Goal: Transaction & Acquisition: Purchase product/service

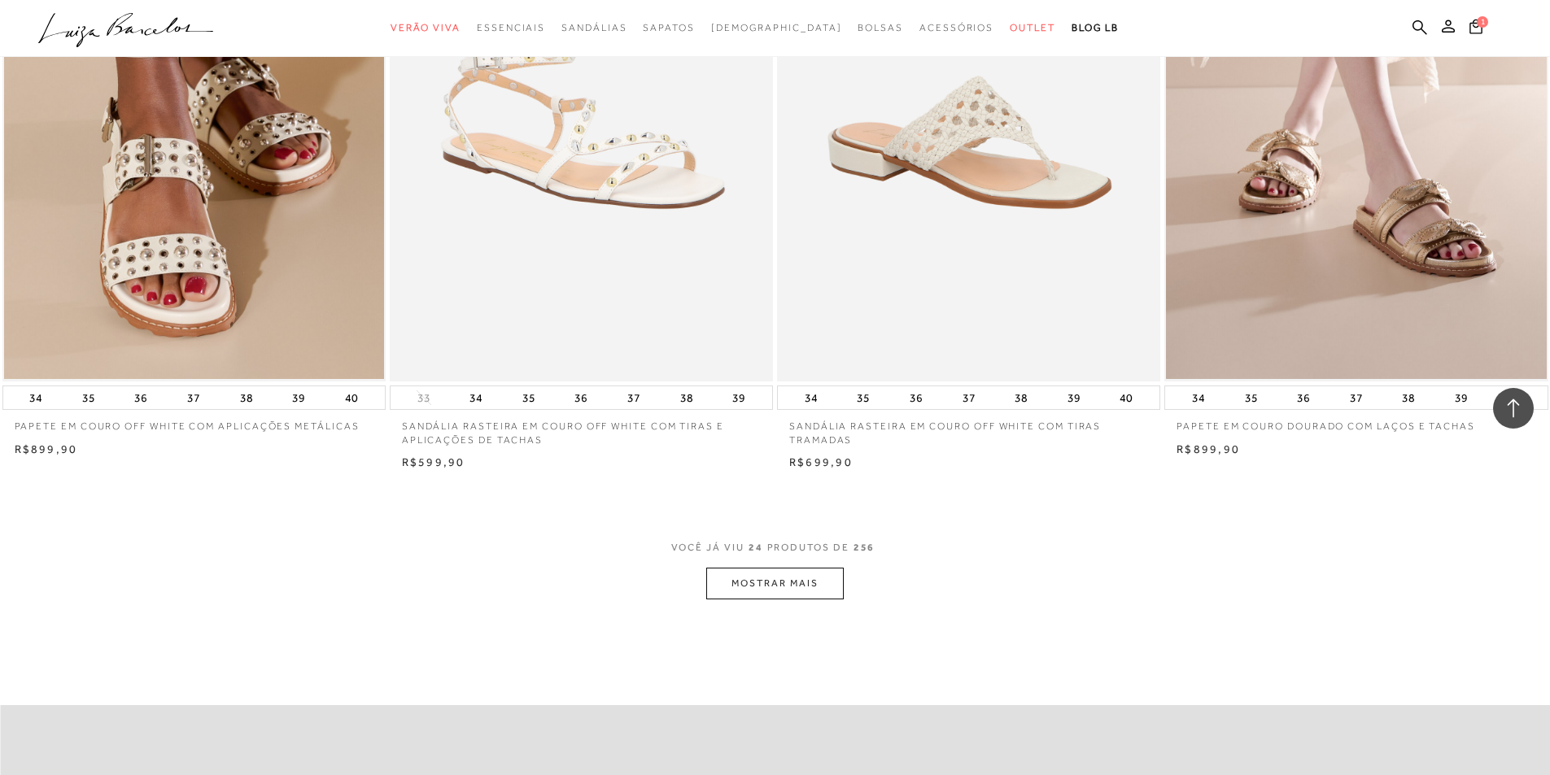
scroll to position [3580, 0]
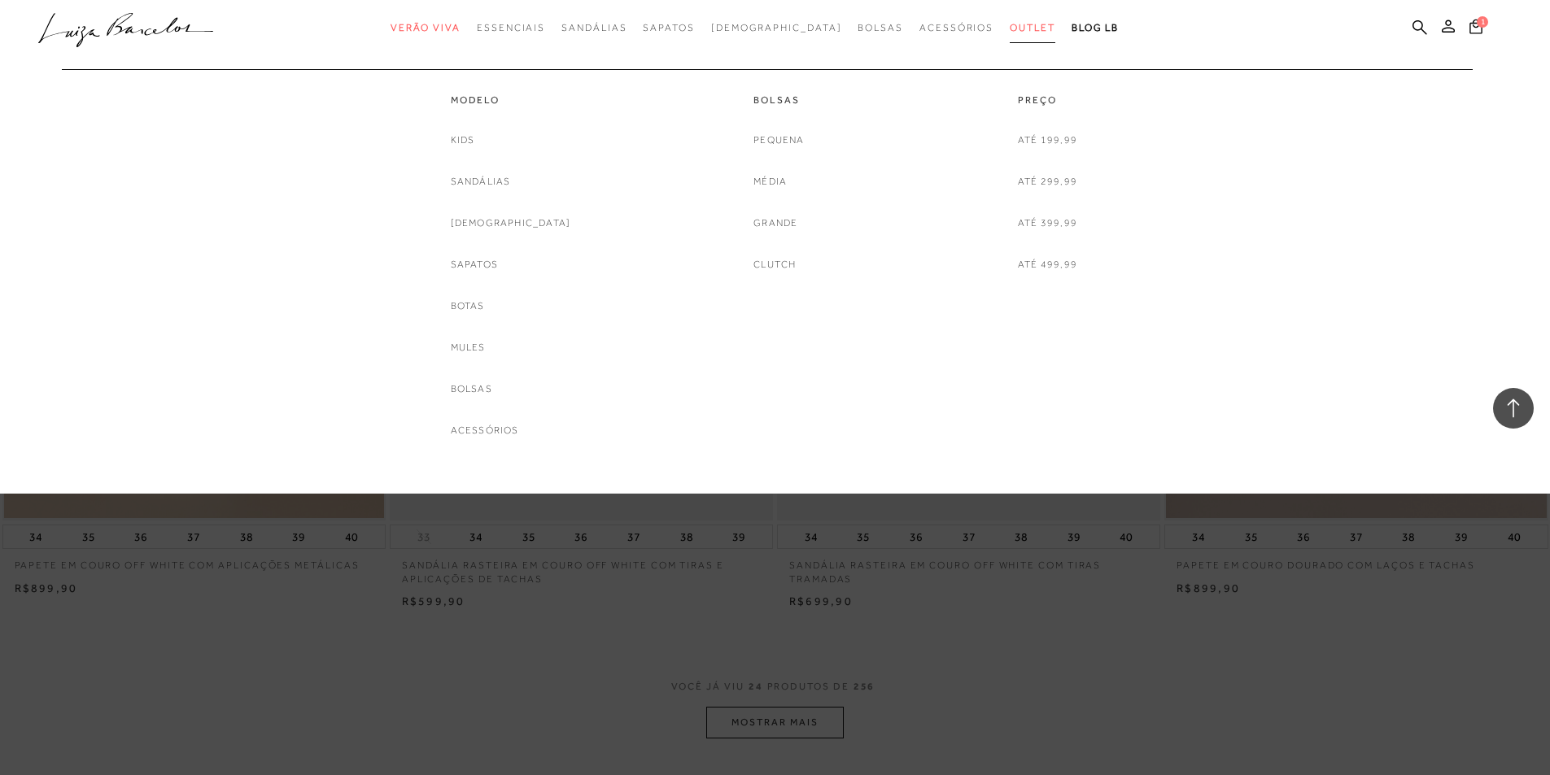
click at [1010, 36] on link "Outlet" at bounding box center [1033, 28] width 46 height 30
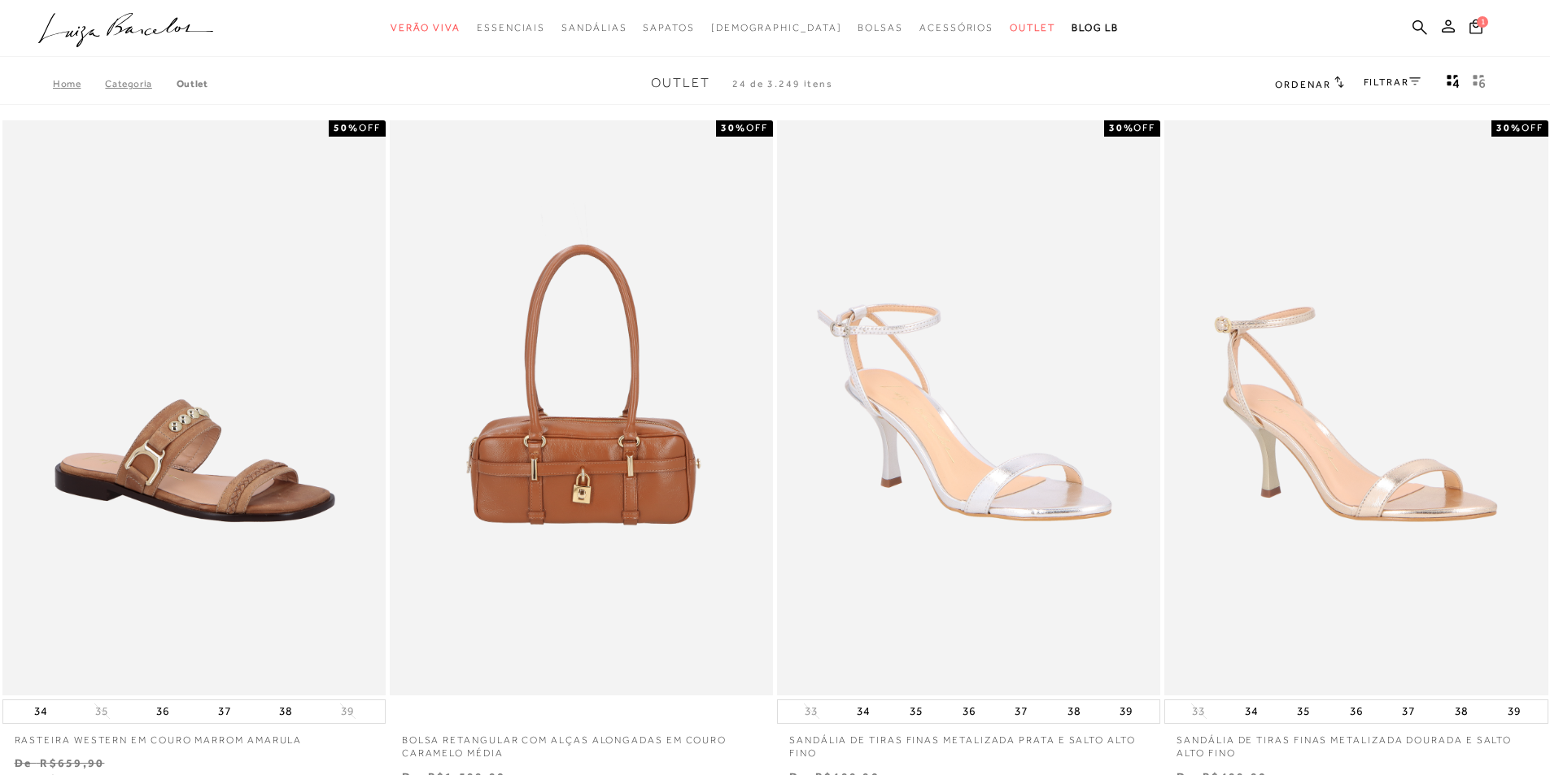
click at [1320, 79] on span "Ordenar" at bounding box center [1302, 84] width 55 height 11
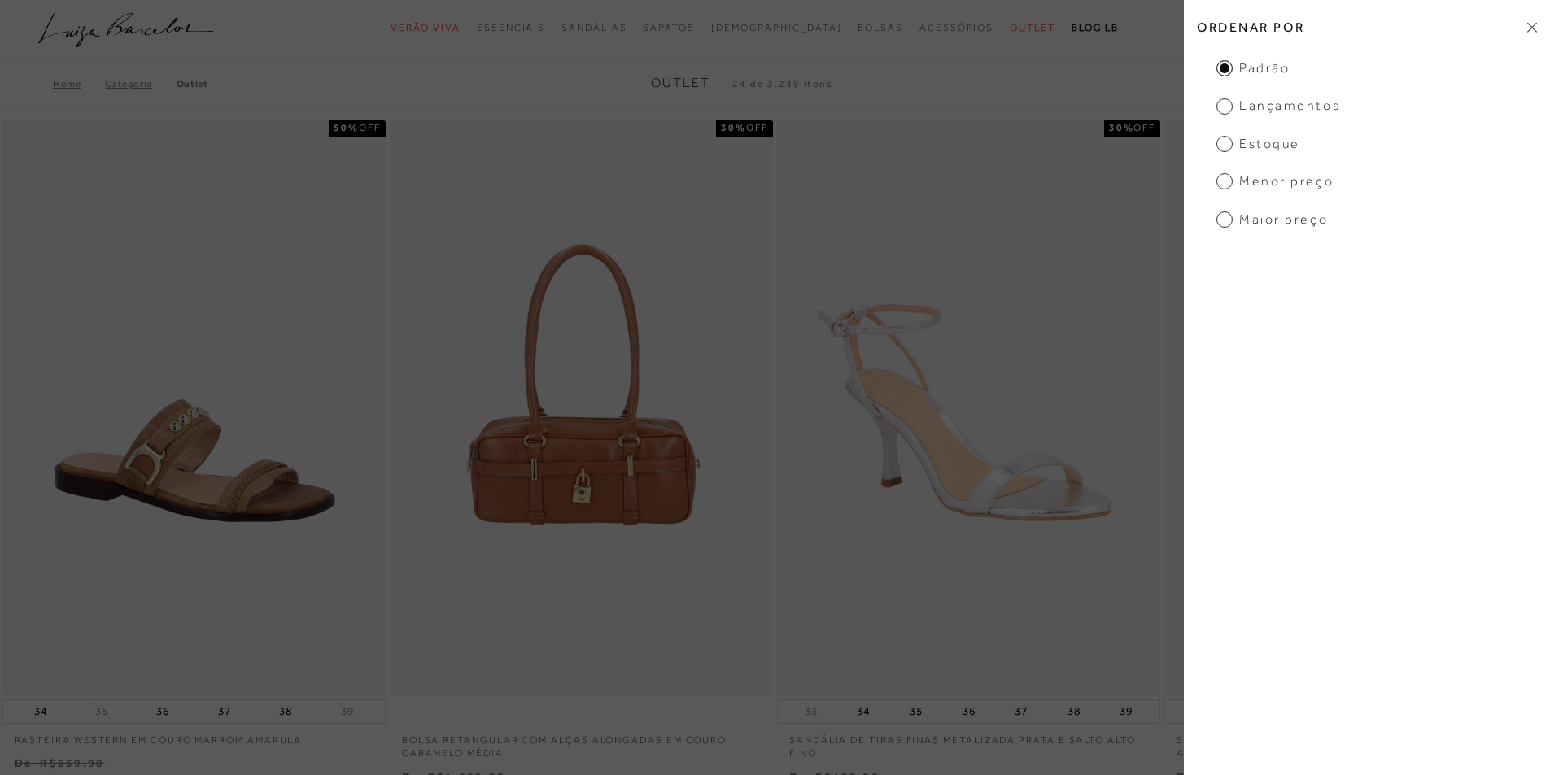
click at [1247, 180] on span "Menor preço" at bounding box center [1275, 182] width 117 height 18
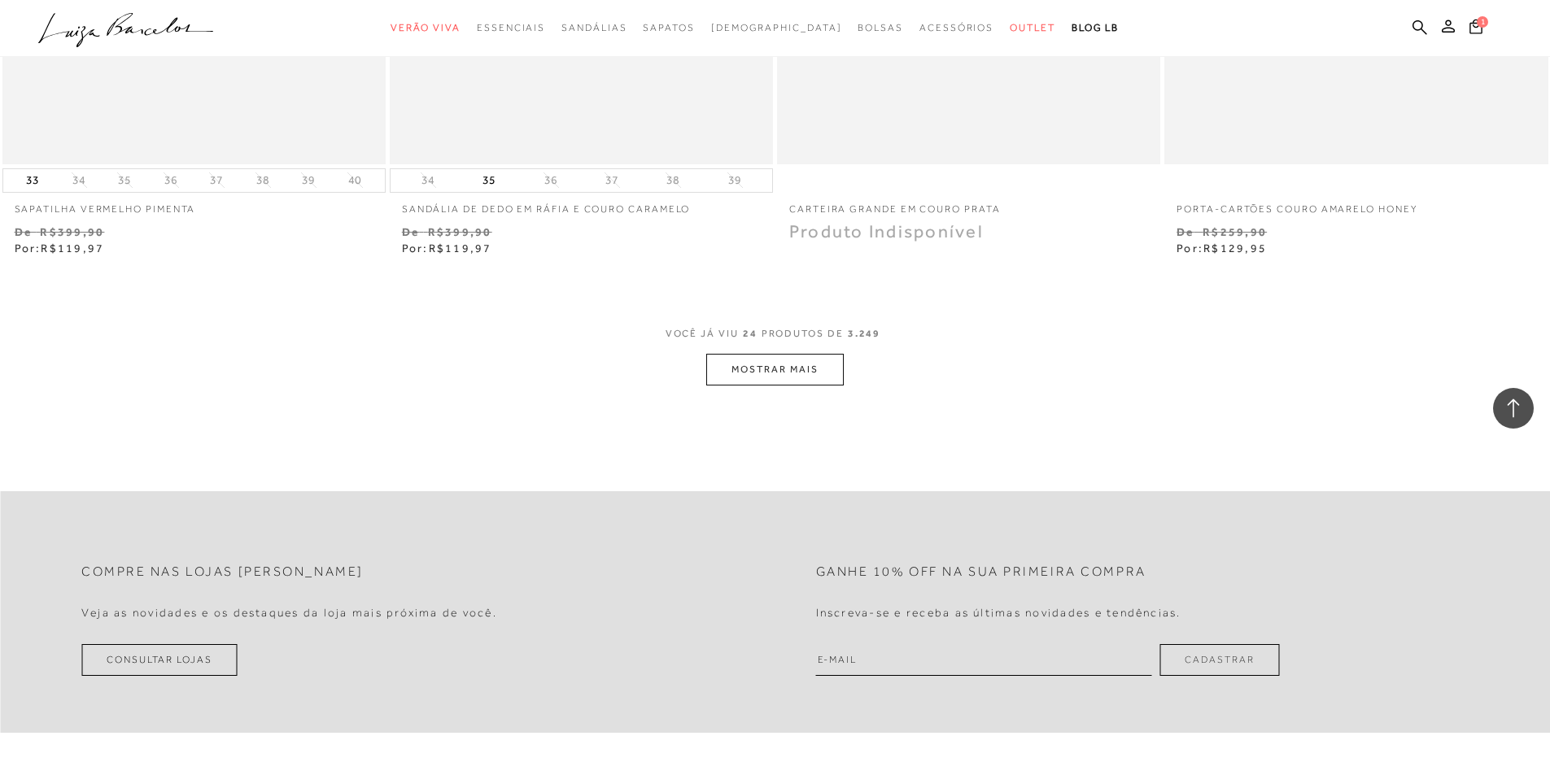
scroll to position [3987, 0]
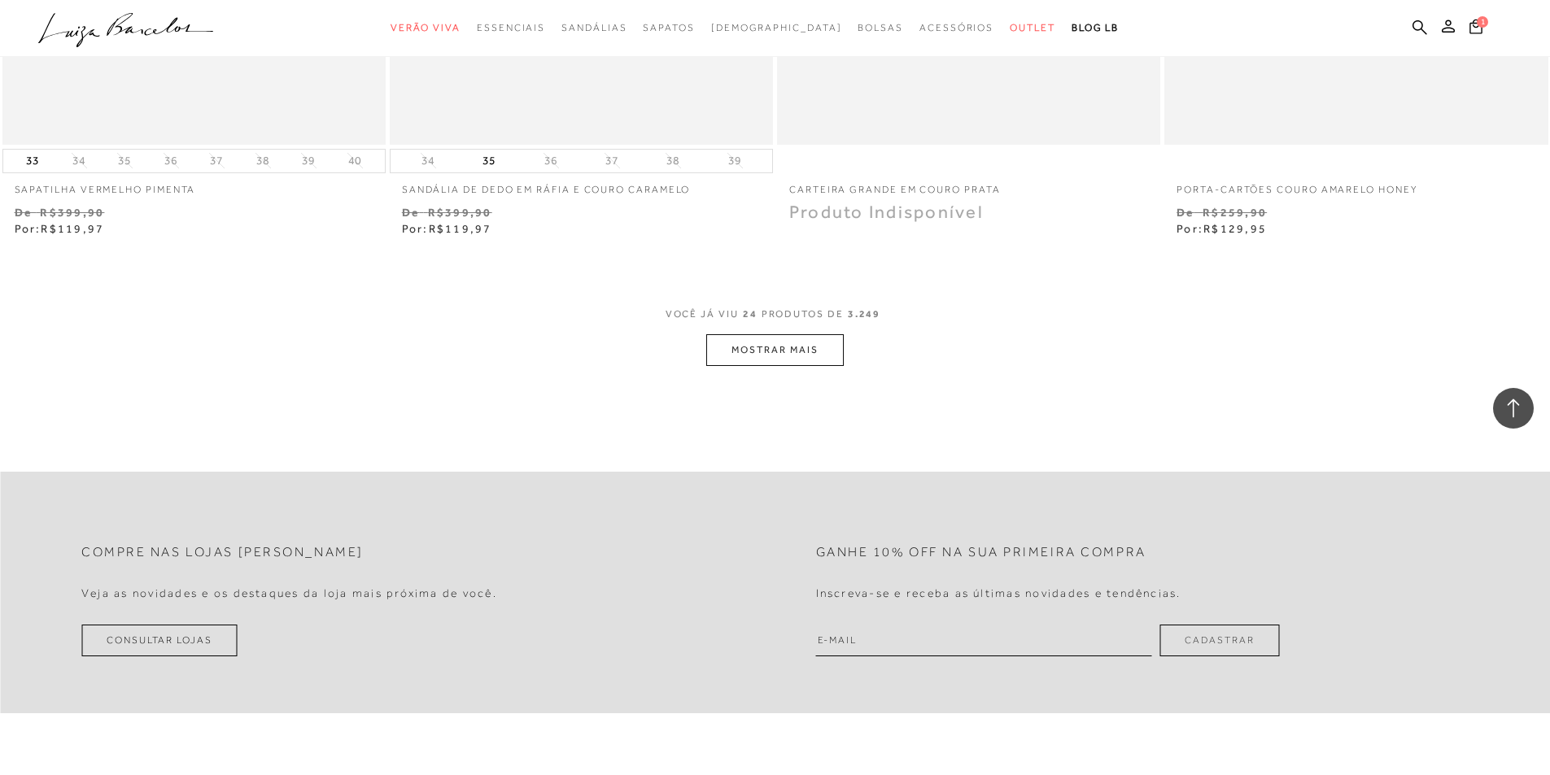
click at [804, 345] on button "MOSTRAR MAIS" at bounding box center [774, 350] width 137 height 32
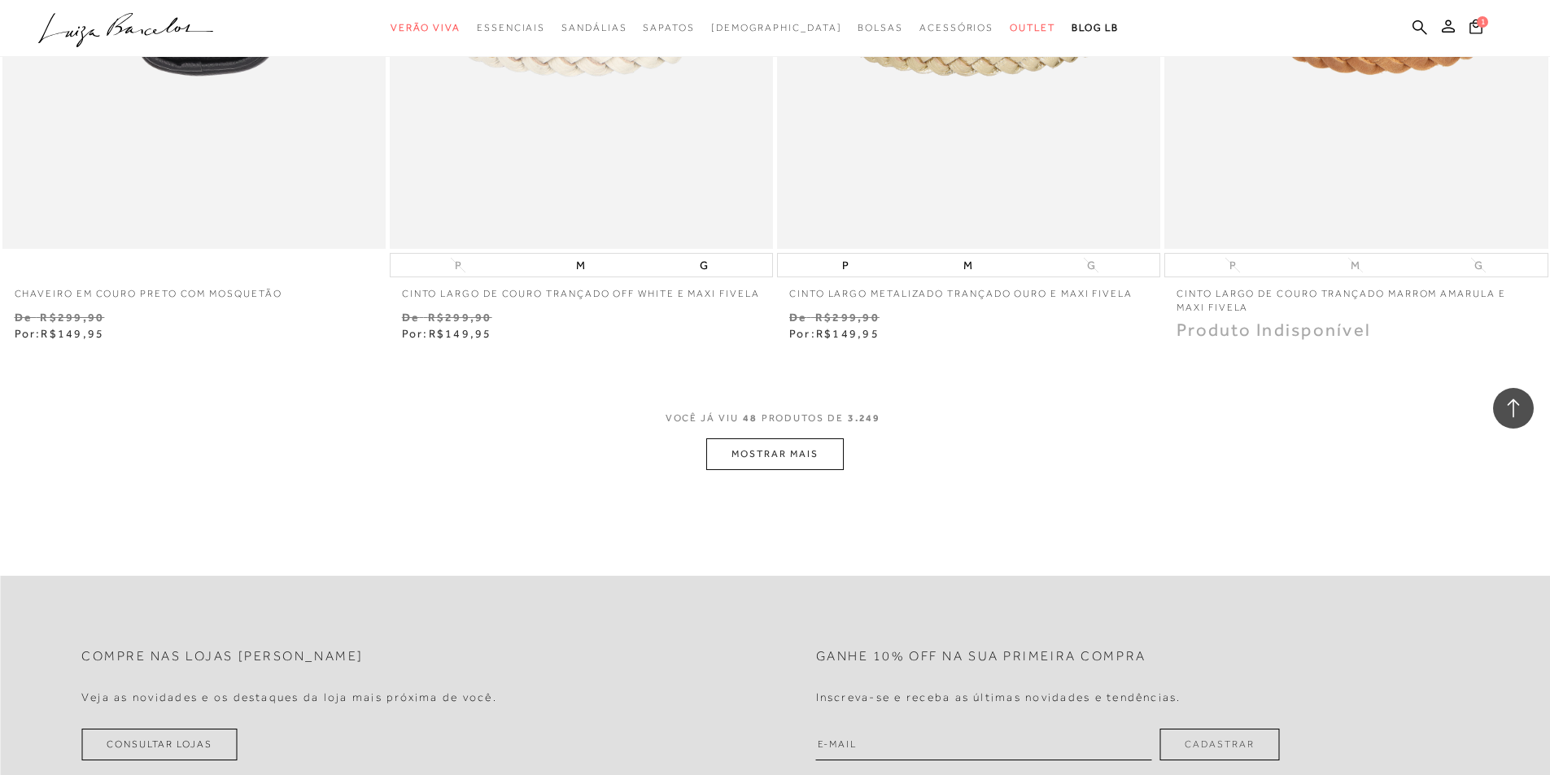
scroll to position [8056, 0]
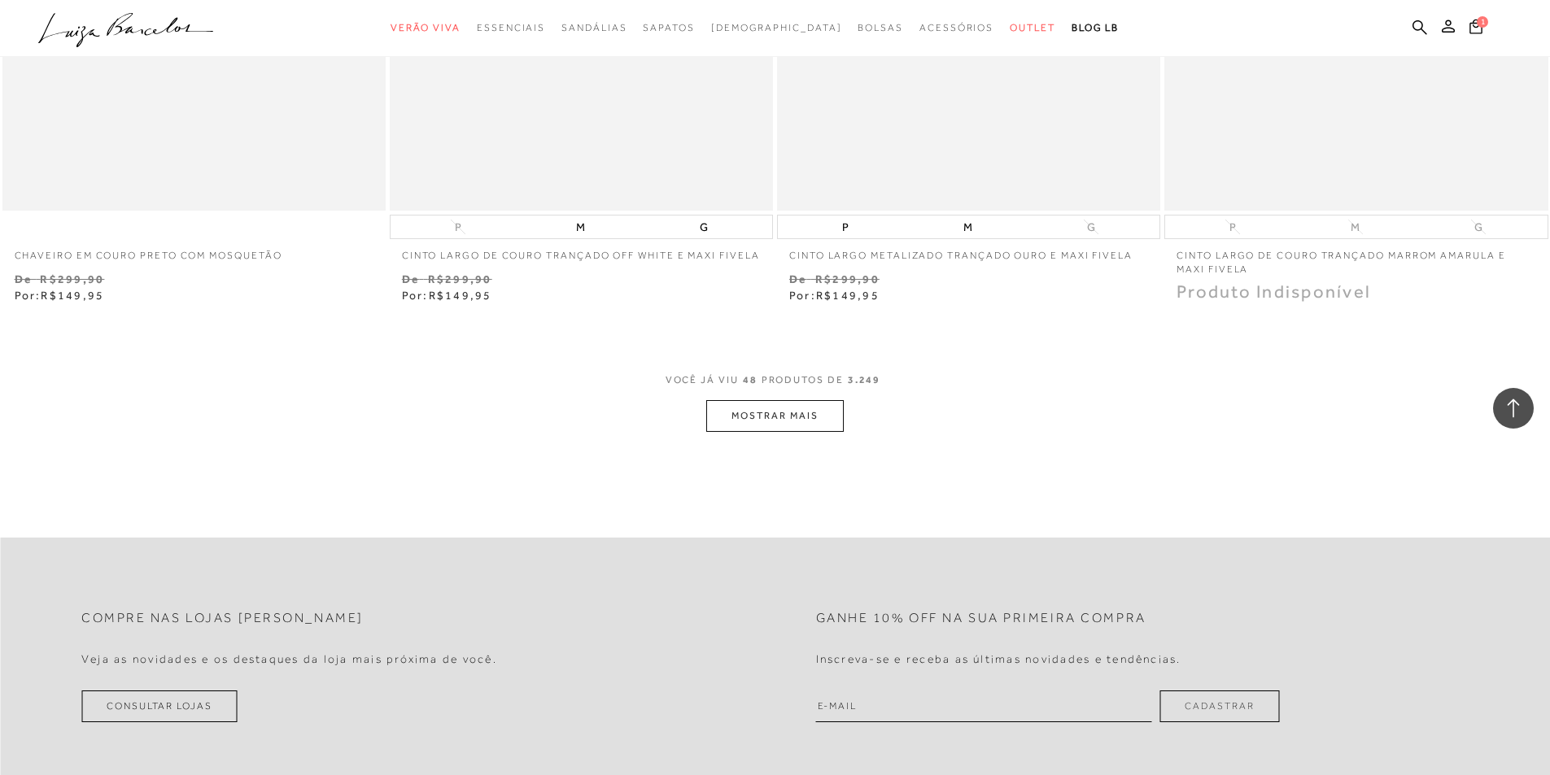
click at [760, 432] on button "MOSTRAR MAIS" at bounding box center [774, 416] width 137 height 32
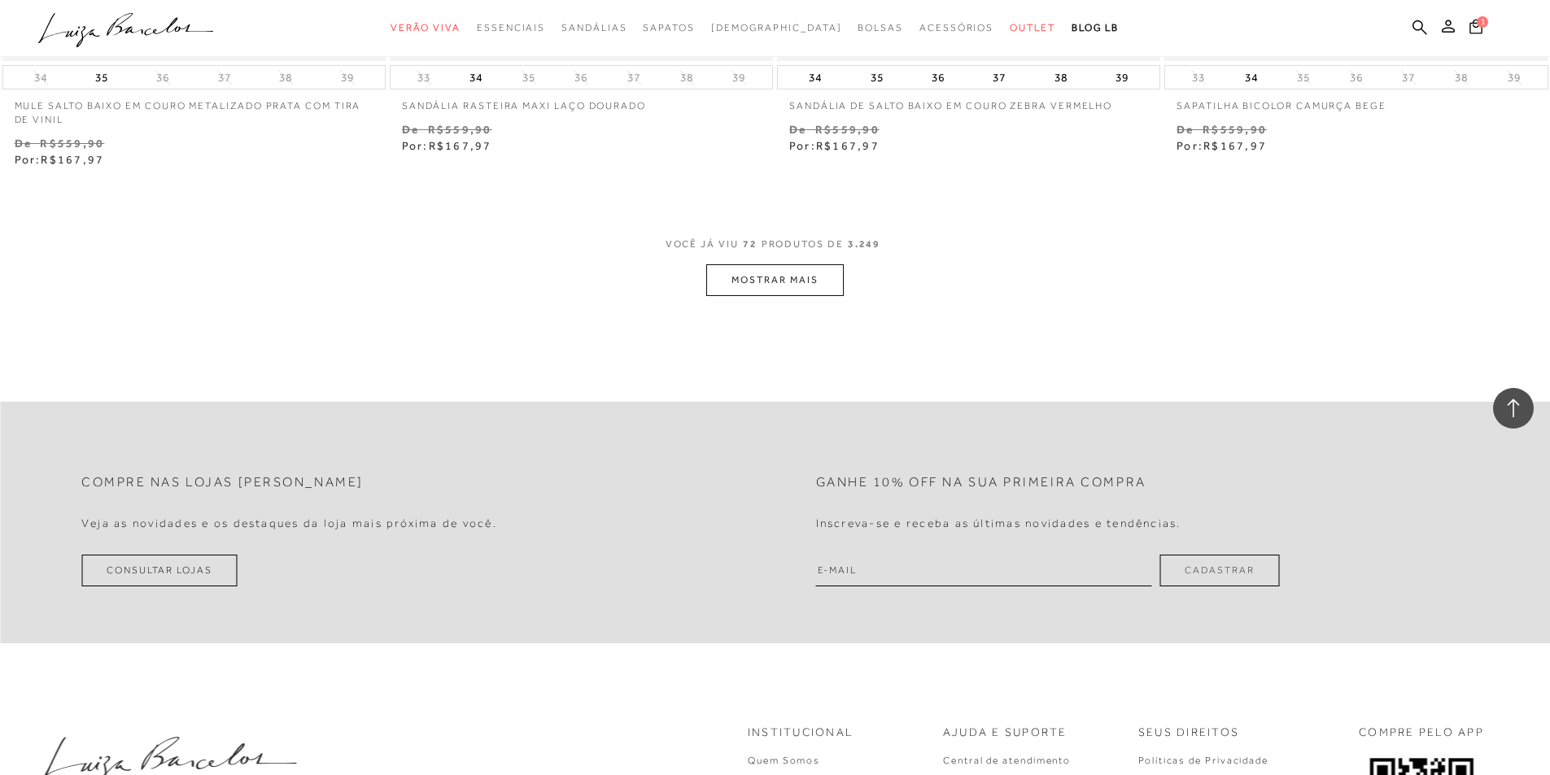
scroll to position [12369, 0]
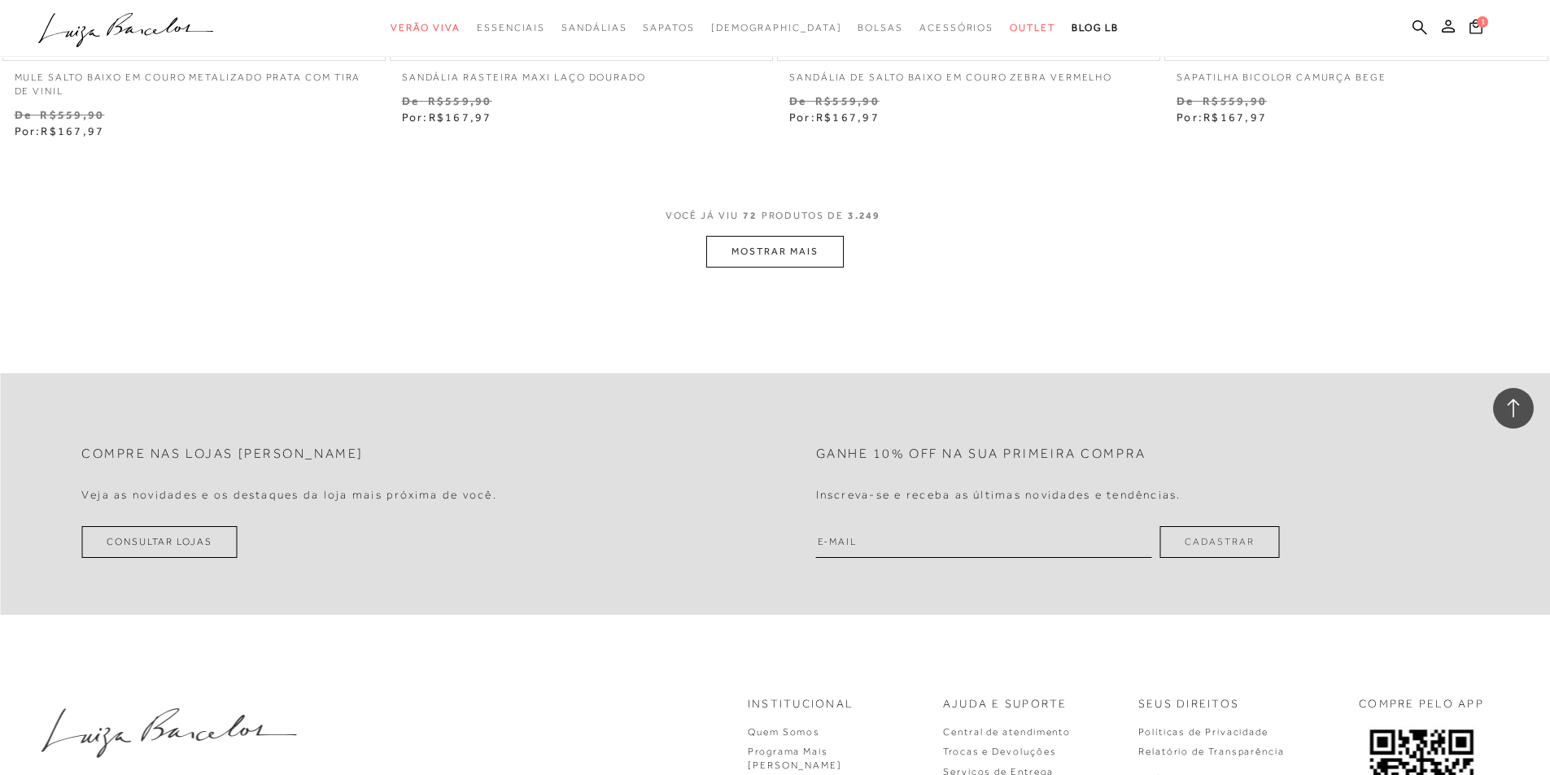
click at [738, 268] on button "MOSTRAR MAIS" at bounding box center [774, 252] width 137 height 32
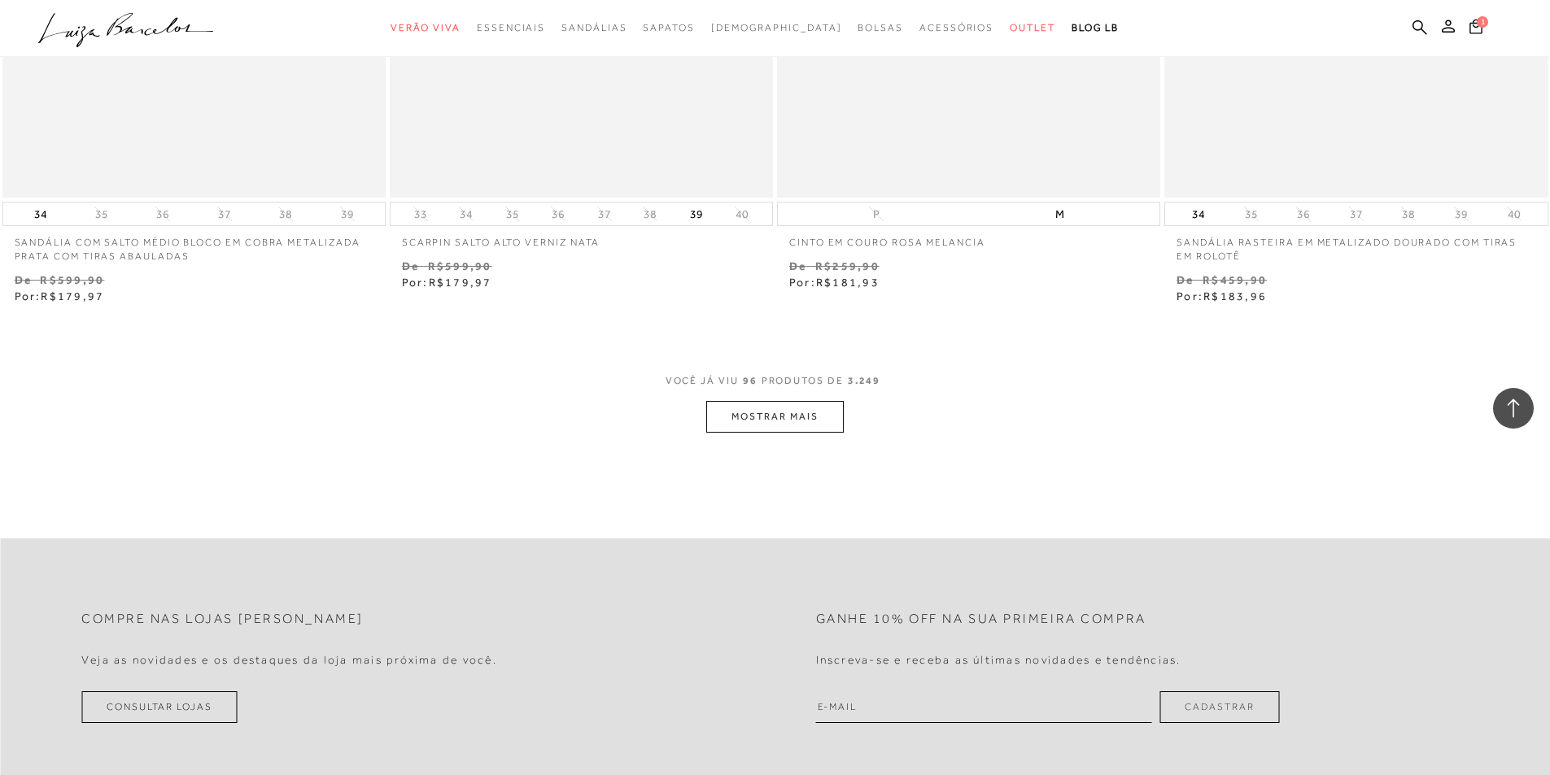
scroll to position [16437, 0]
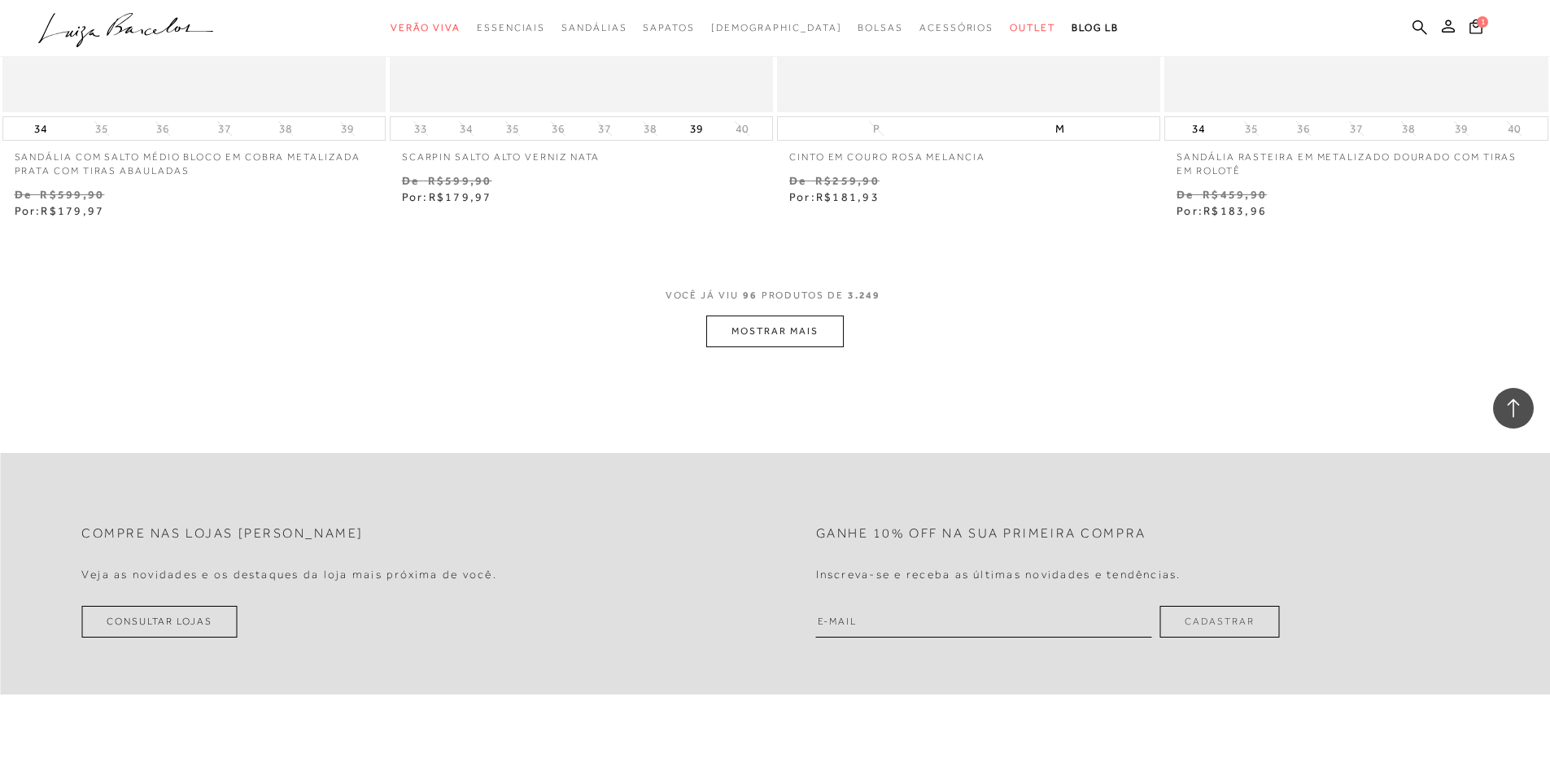
click at [784, 347] on button "MOSTRAR MAIS" at bounding box center [774, 332] width 137 height 32
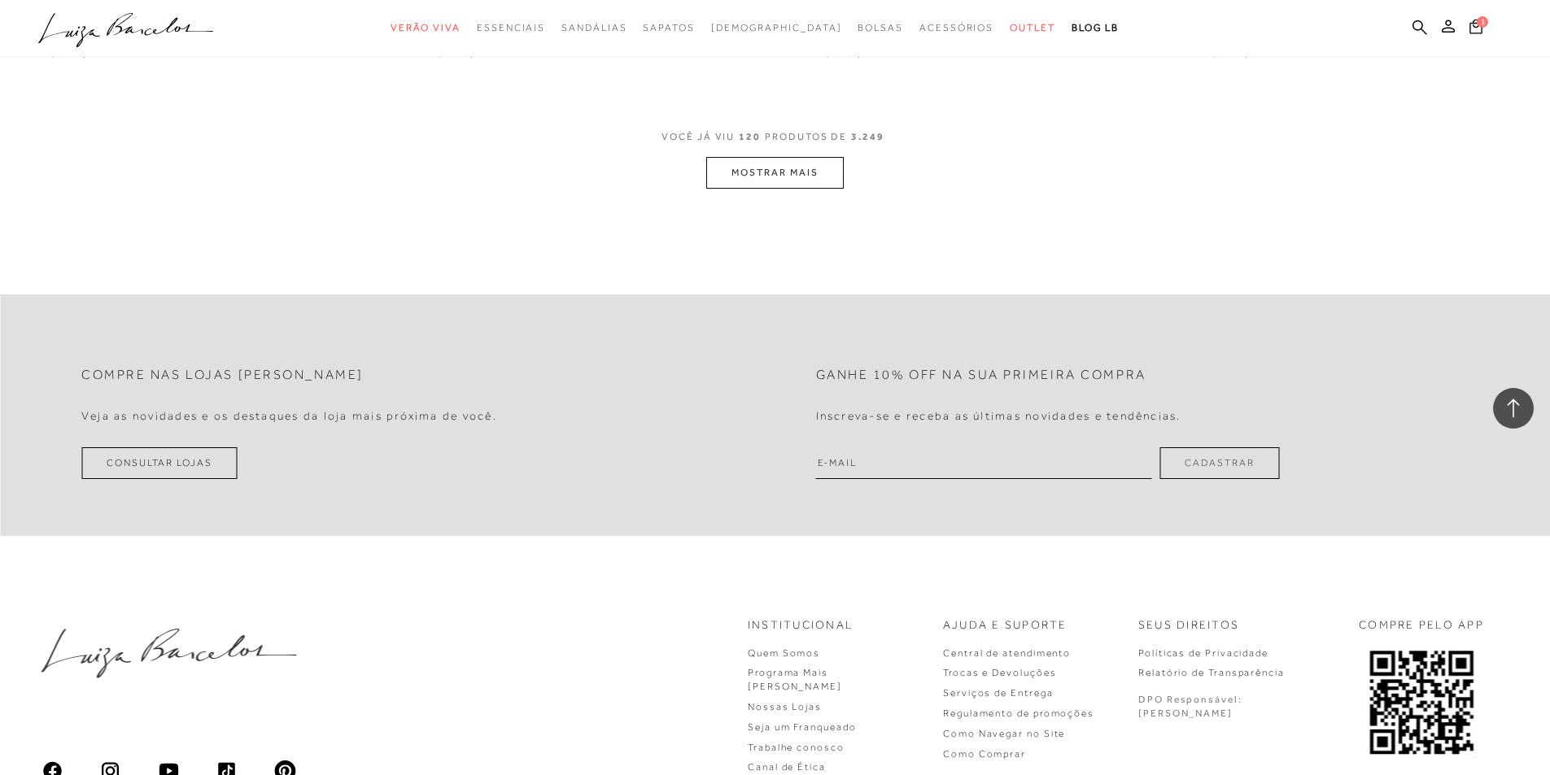
scroll to position [20750, 0]
click at [829, 183] on button "MOSTRAR MAIS" at bounding box center [774, 167] width 137 height 32
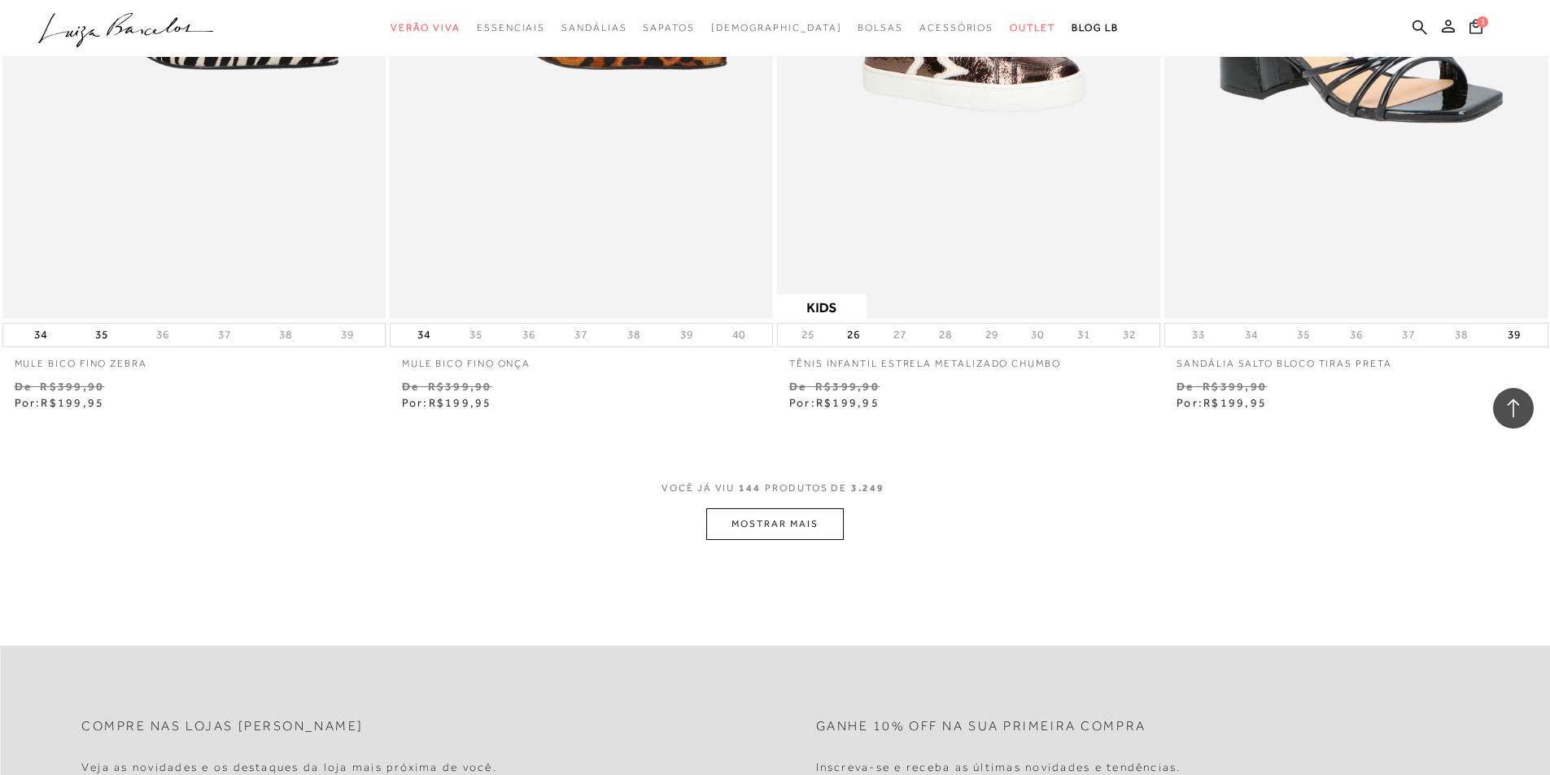
scroll to position [24575, 0]
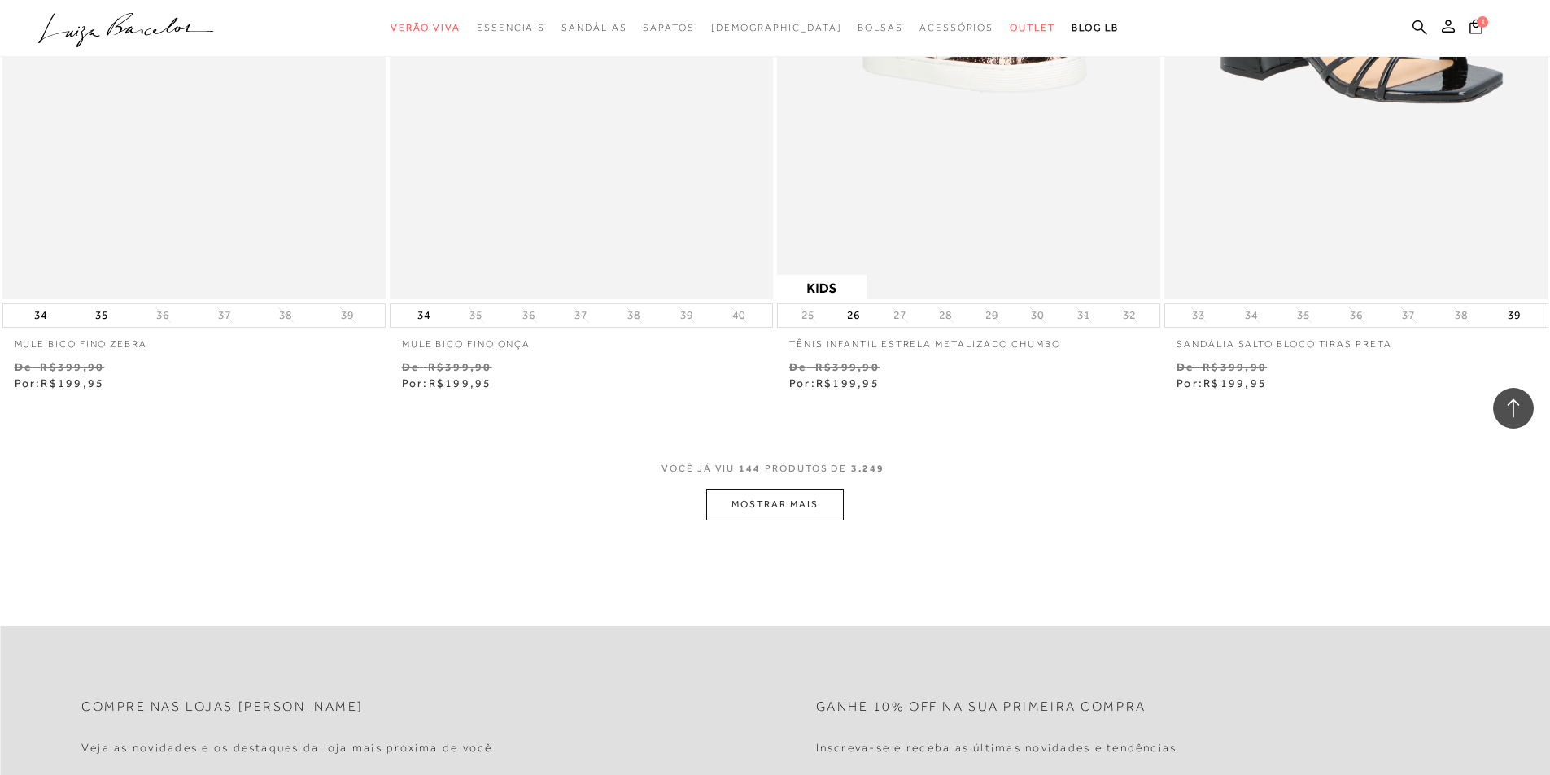
click at [745, 521] on button "MOSTRAR MAIS" at bounding box center [774, 505] width 137 height 32
